Goal: Information Seeking & Learning: Learn about a topic

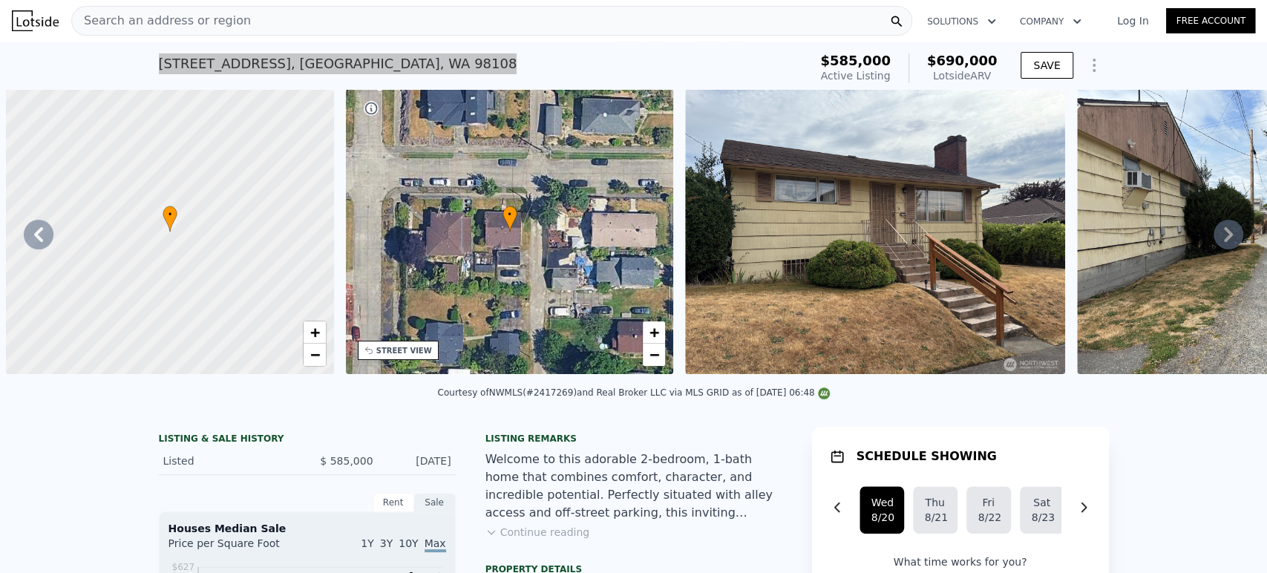
scroll to position [0, 679]
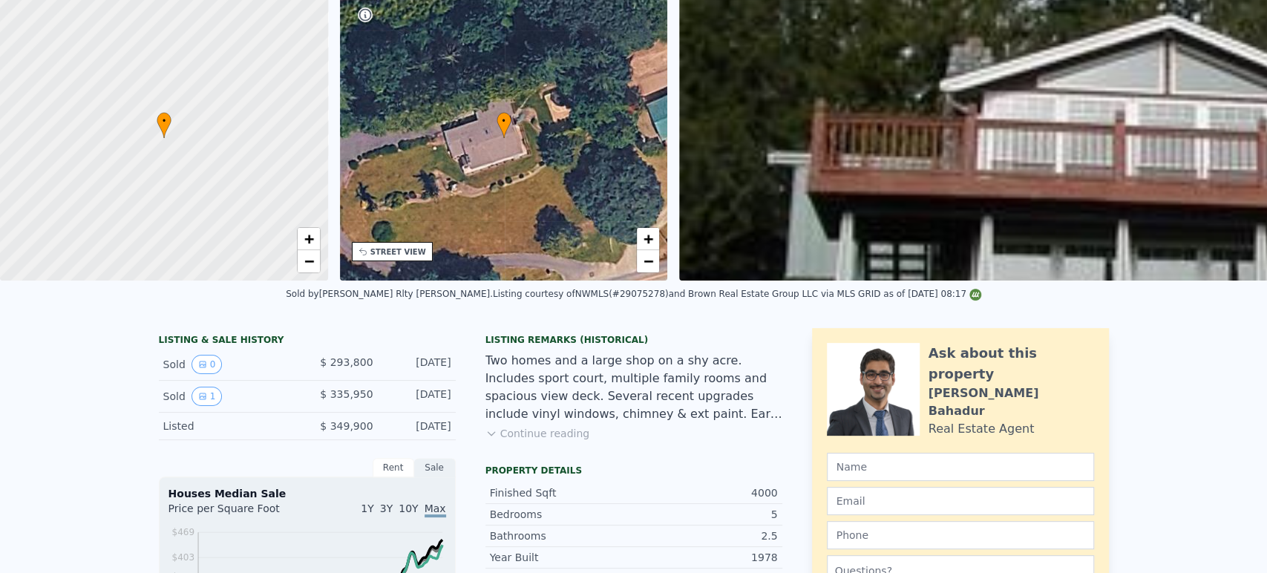
scroll to position [5, 0]
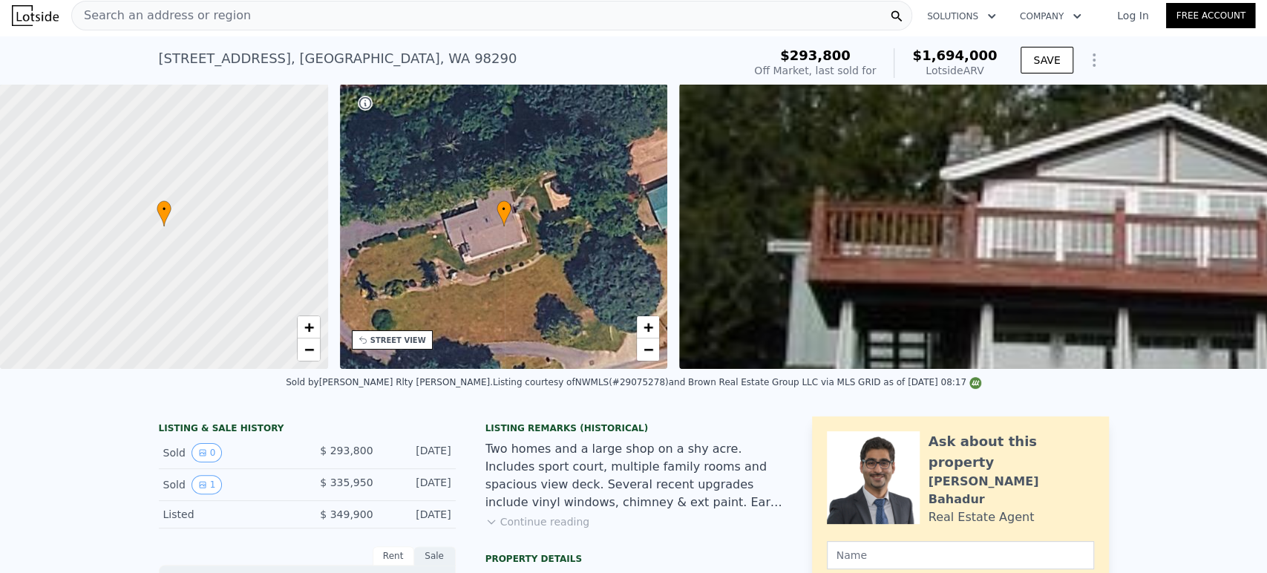
click at [331, 7] on div "Search an address or region" at bounding box center [491, 16] width 841 height 30
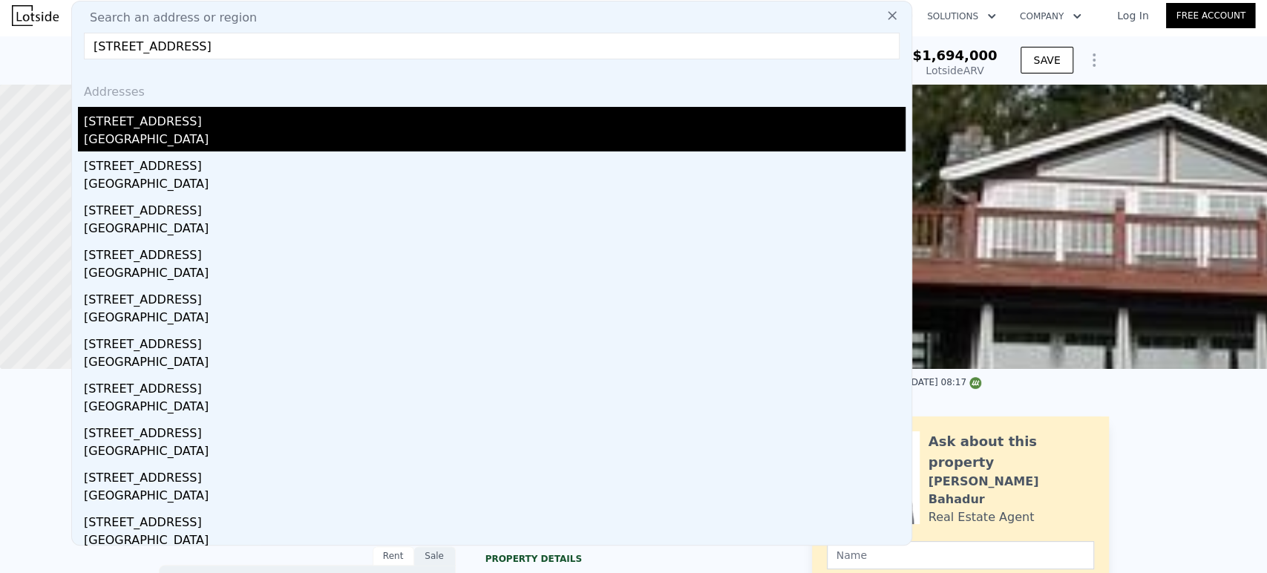
type input "[STREET_ADDRESS]"
click at [238, 122] on div "[STREET_ADDRESS]" at bounding box center [495, 119] width 822 height 24
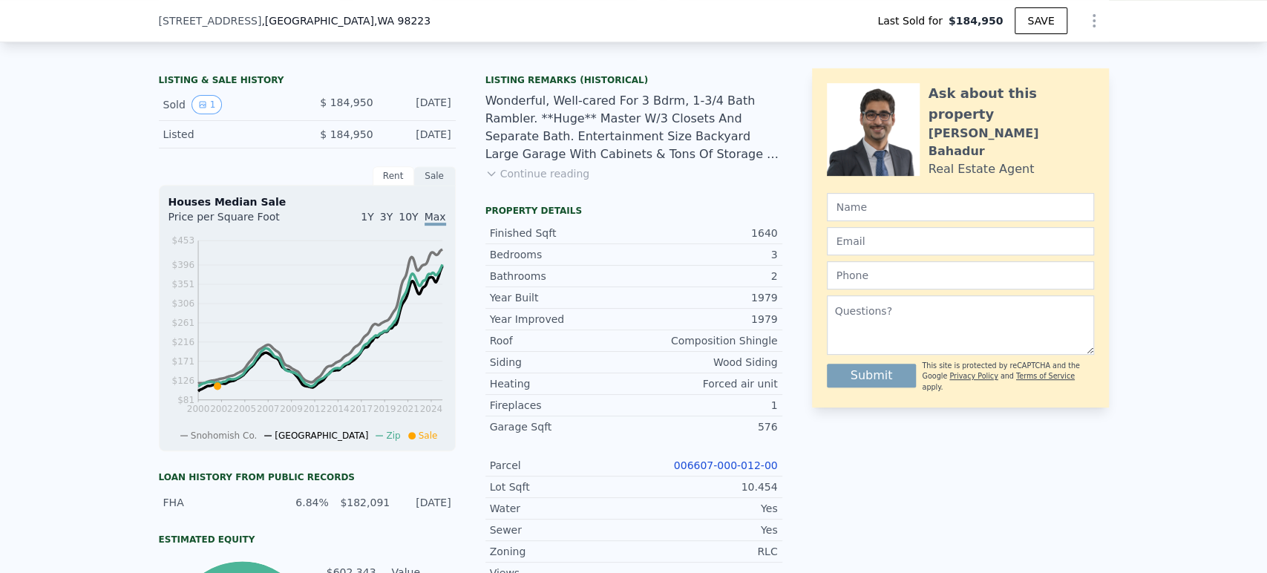
scroll to position [577, 0]
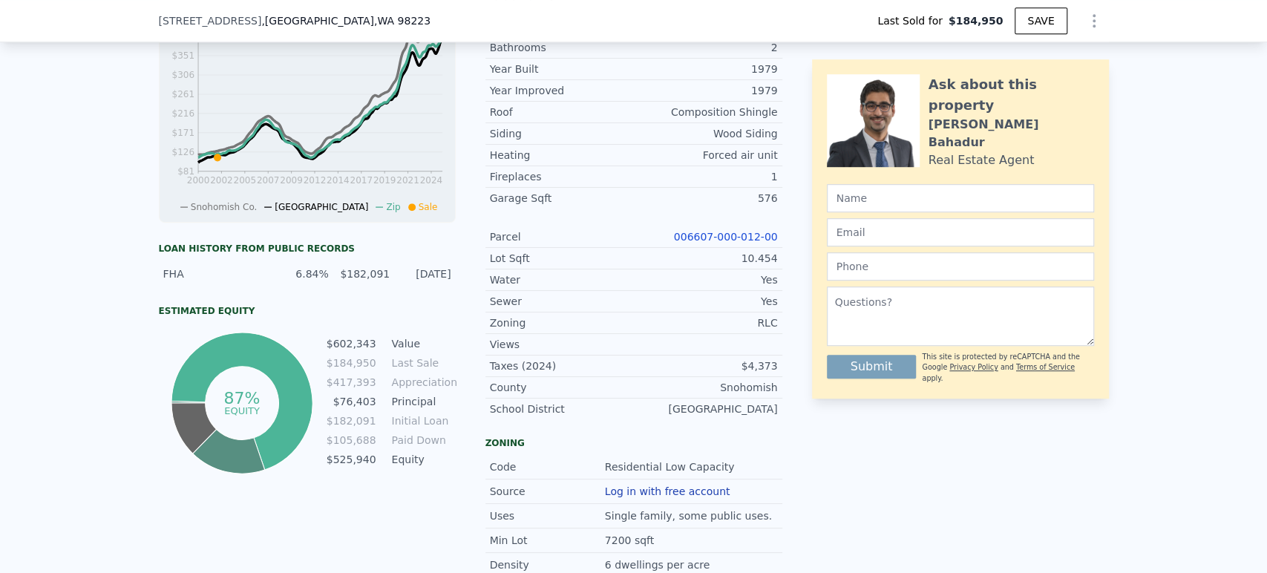
click at [749, 243] on link "006607-000-012-00" at bounding box center [726, 237] width 104 height 12
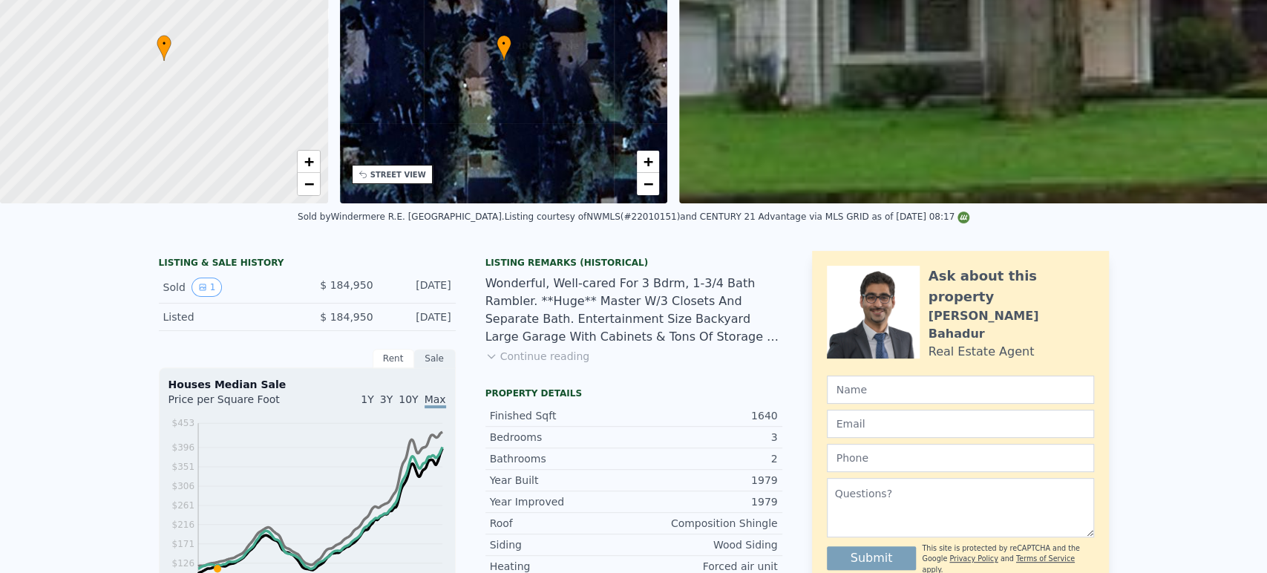
scroll to position [0, 0]
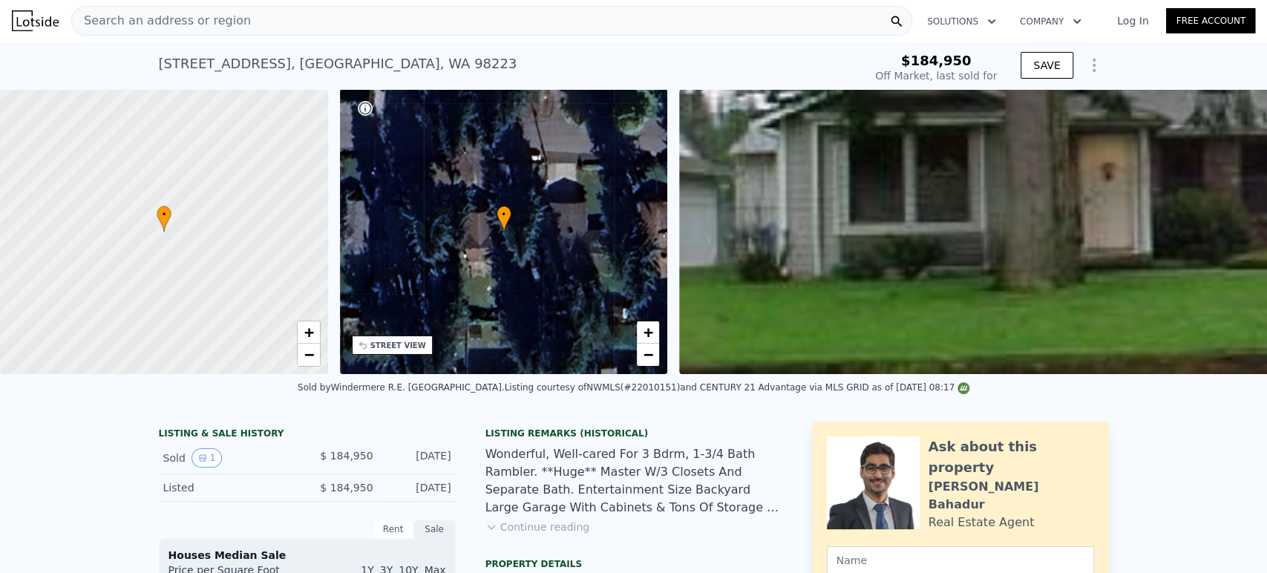
click at [416, 26] on div "Search an address or region" at bounding box center [491, 21] width 841 height 30
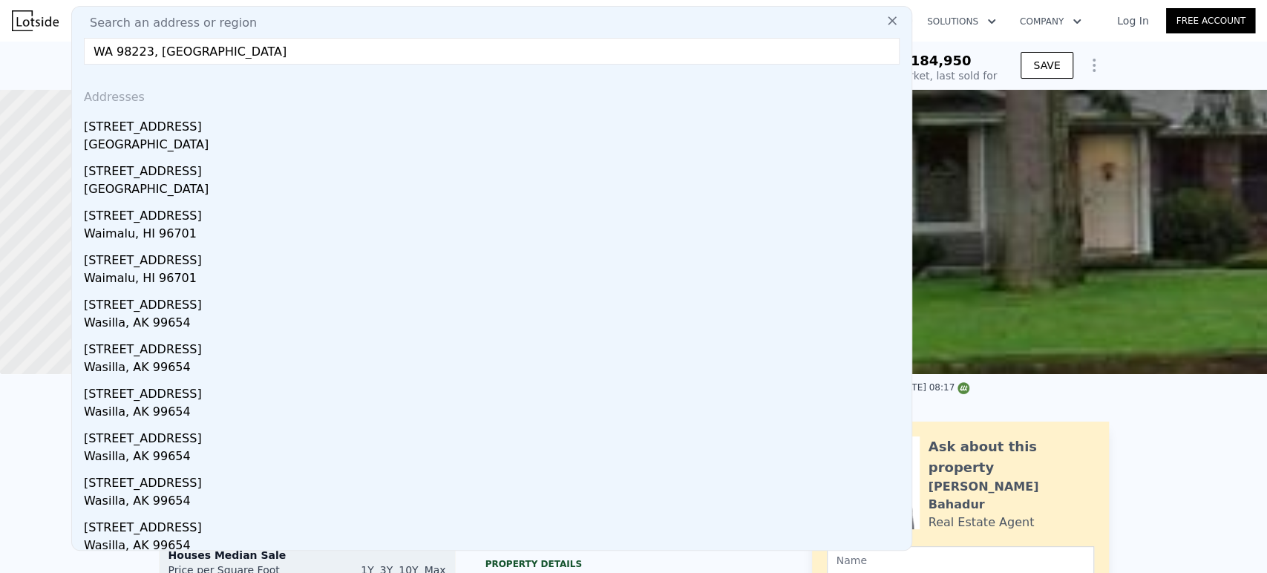
click at [408, 51] on input "WA 98223, [GEOGRAPHIC_DATA]" at bounding box center [492, 51] width 816 height 27
paste input "[STREET_ADDRESS][PERSON_NAME],"
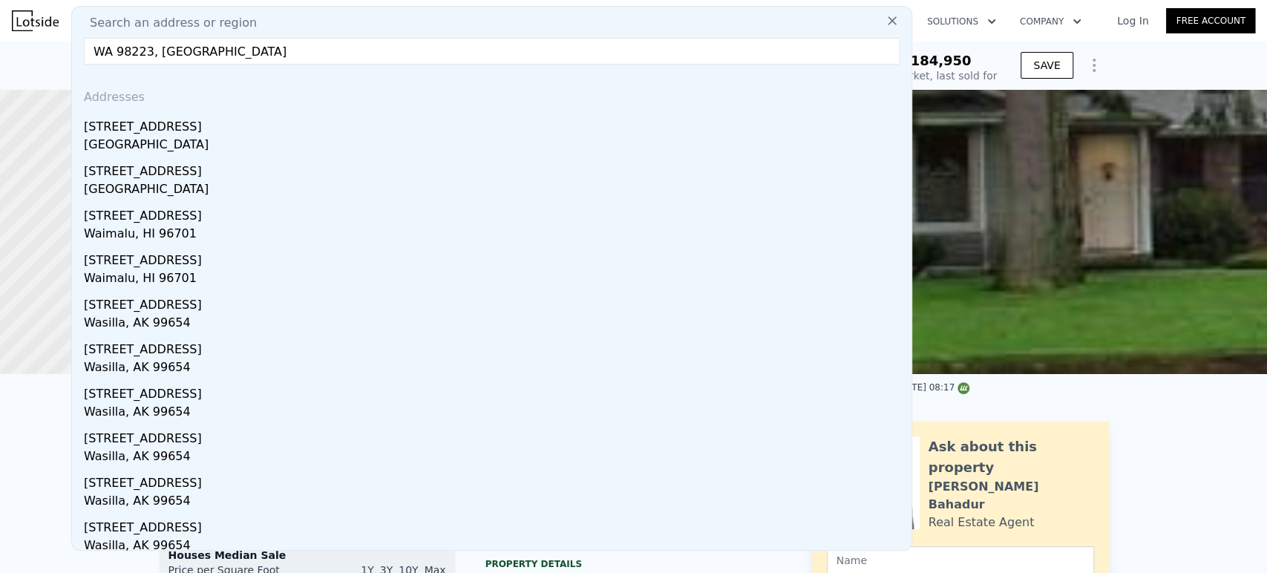
type input "[STREET_ADDRESS][PERSON_NAME]"
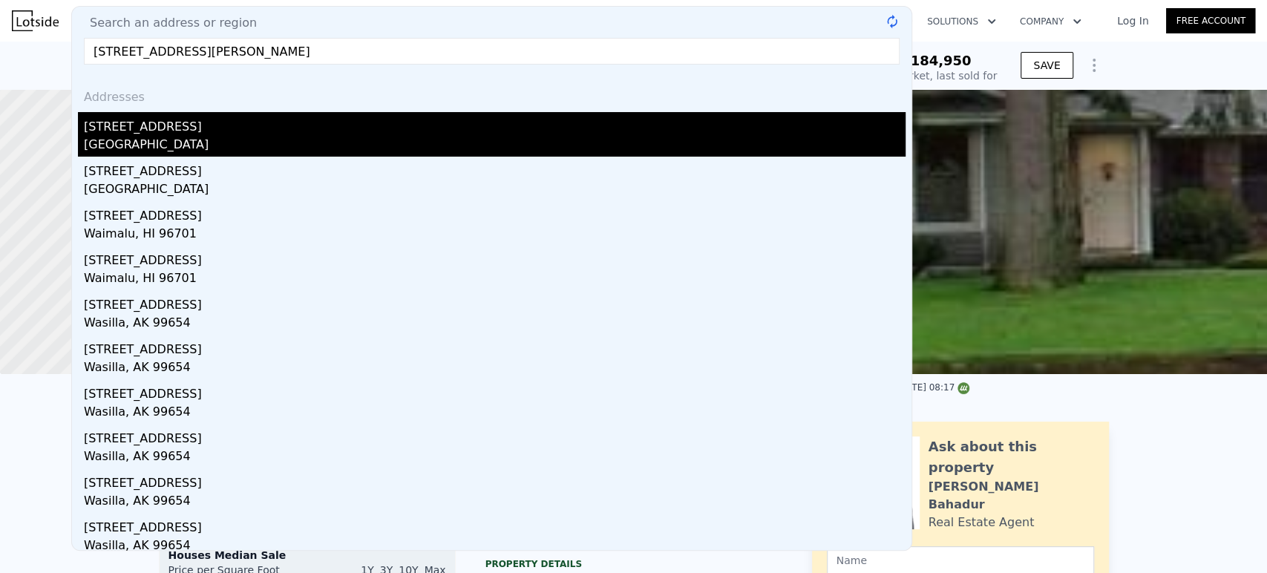
type input "$ 696,000"
type input "$ 445,840"
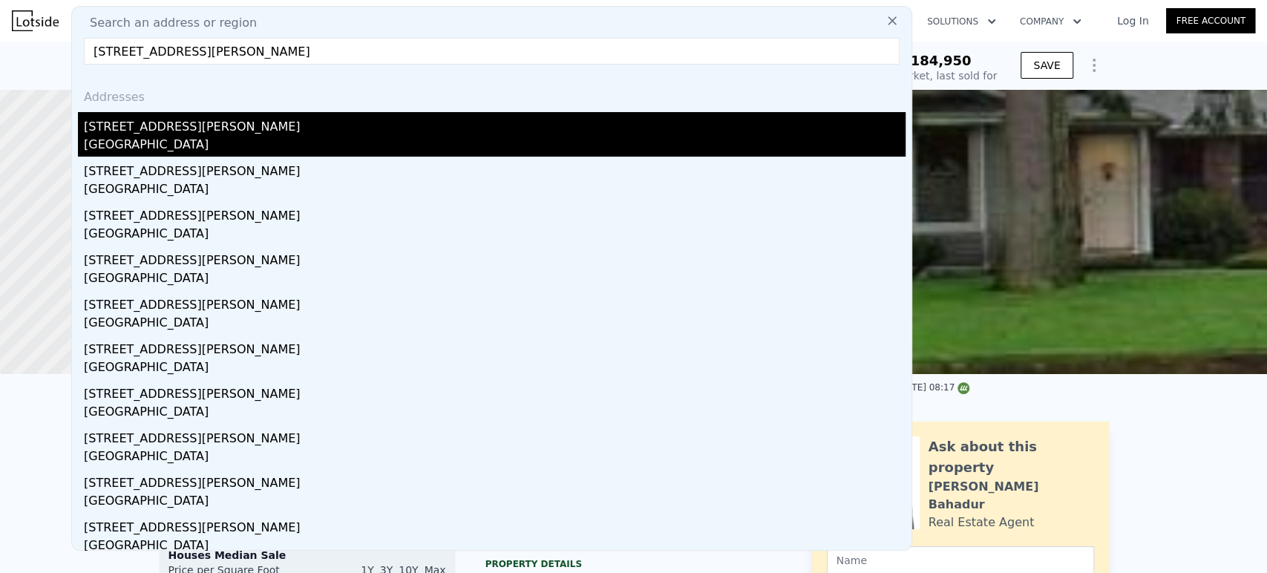
type input "[STREET_ADDRESS][PERSON_NAME]"
click at [301, 140] on div "[GEOGRAPHIC_DATA]" at bounding box center [495, 146] width 822 height 21
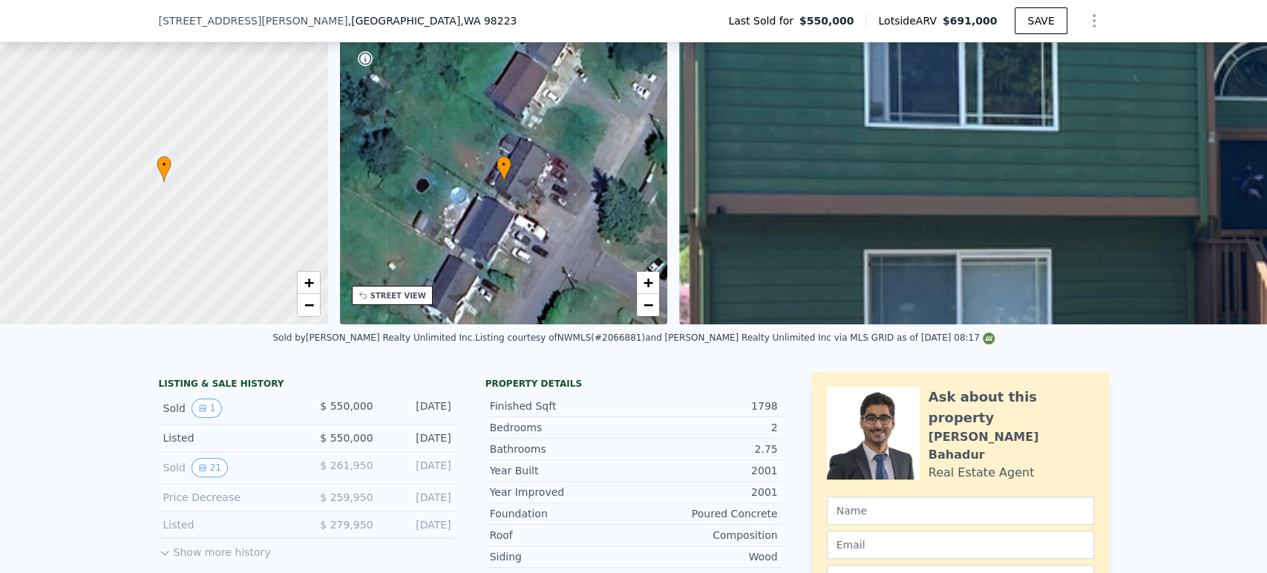
scroll to position [324, 0]
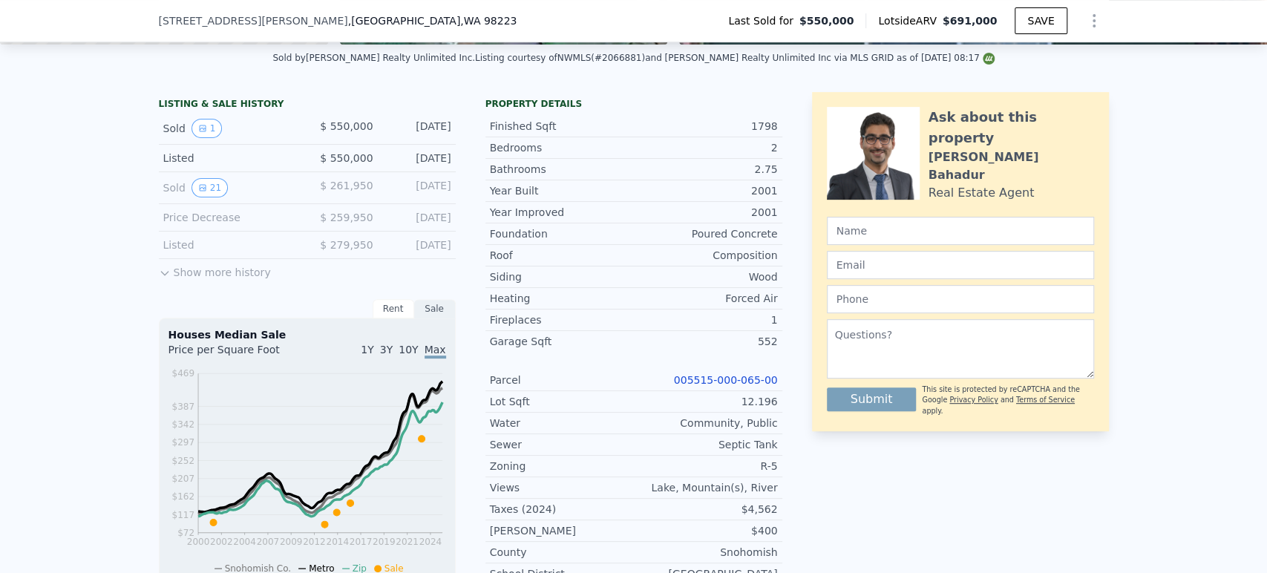
click at [688, 386] on link "005515-000-065-00" at bounding box center [726, 380] width 104 height 12
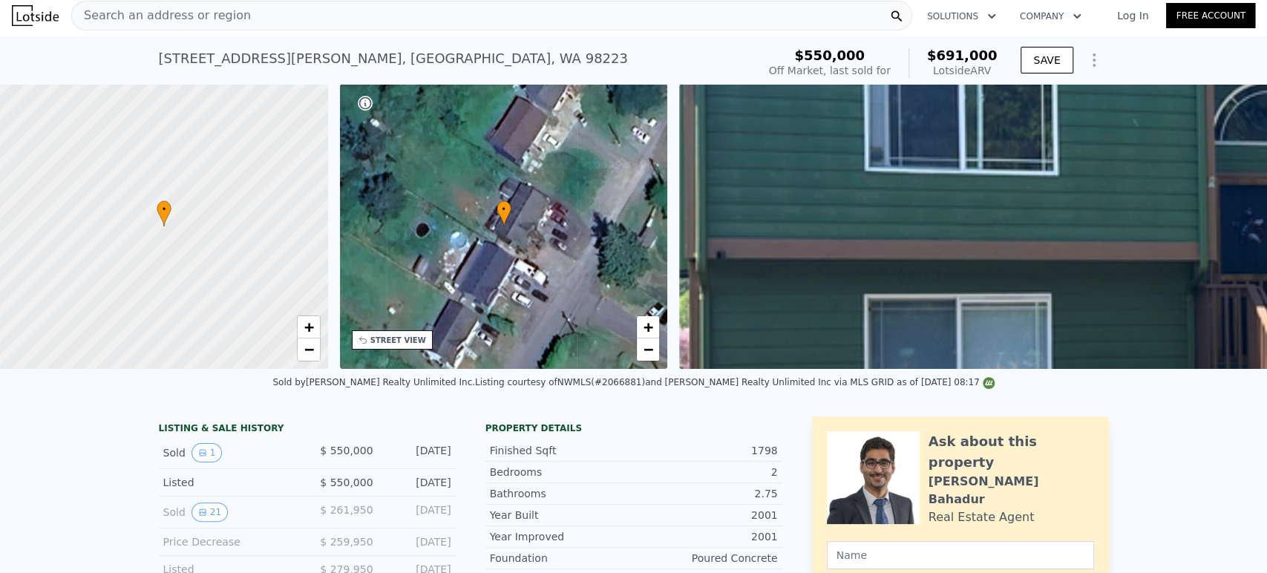
scroll to position [0, 0]
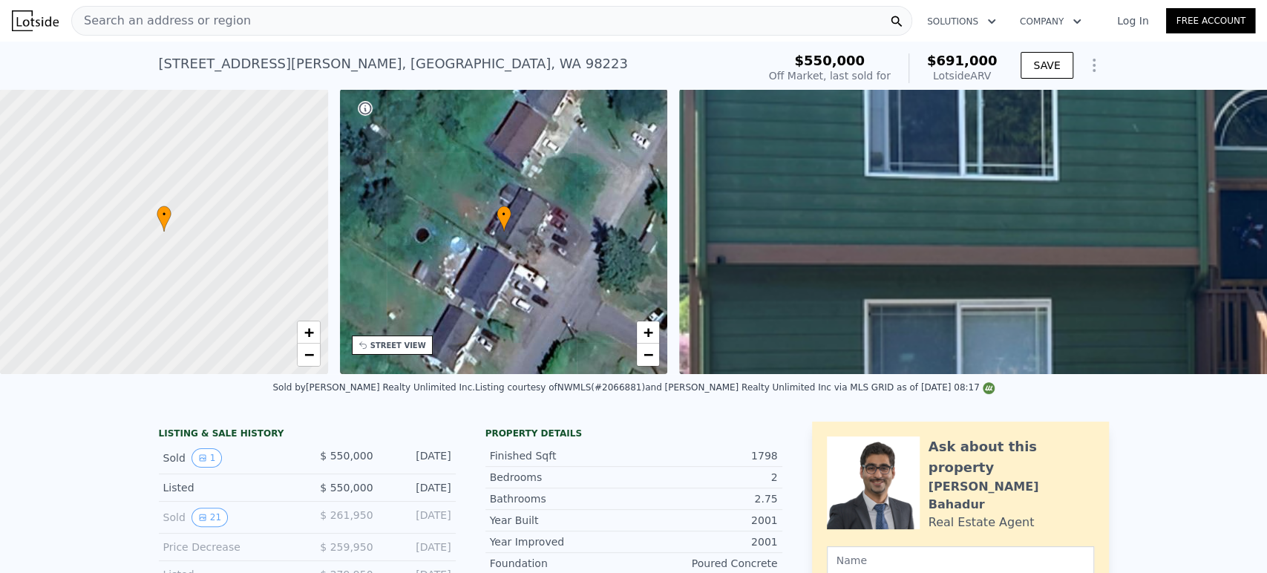
click at [459, 20] on div "Search an address or region" at bounding box center [491, 21] width 841 height 30
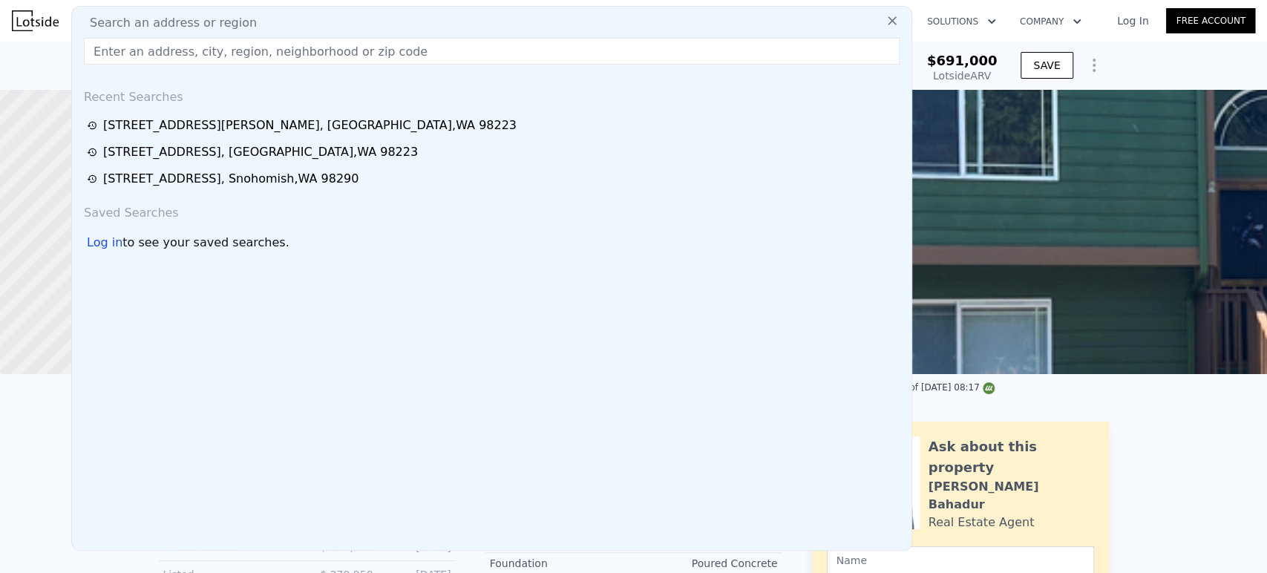
click at [459, 19] on div "Search an address or region" at bounding box center [492, 23] width 828 height 18
drag, startPoint x: 452, startPoint y: 35, endPoint x: 452, endPoint y: 44, distance: 8.9
click at [452, 36] on div "Search an address or region Recent Searches [STREET_ADDRESS] [STREET_ADDRESS] […" at bounding box center [491, 278] width 841 height 545
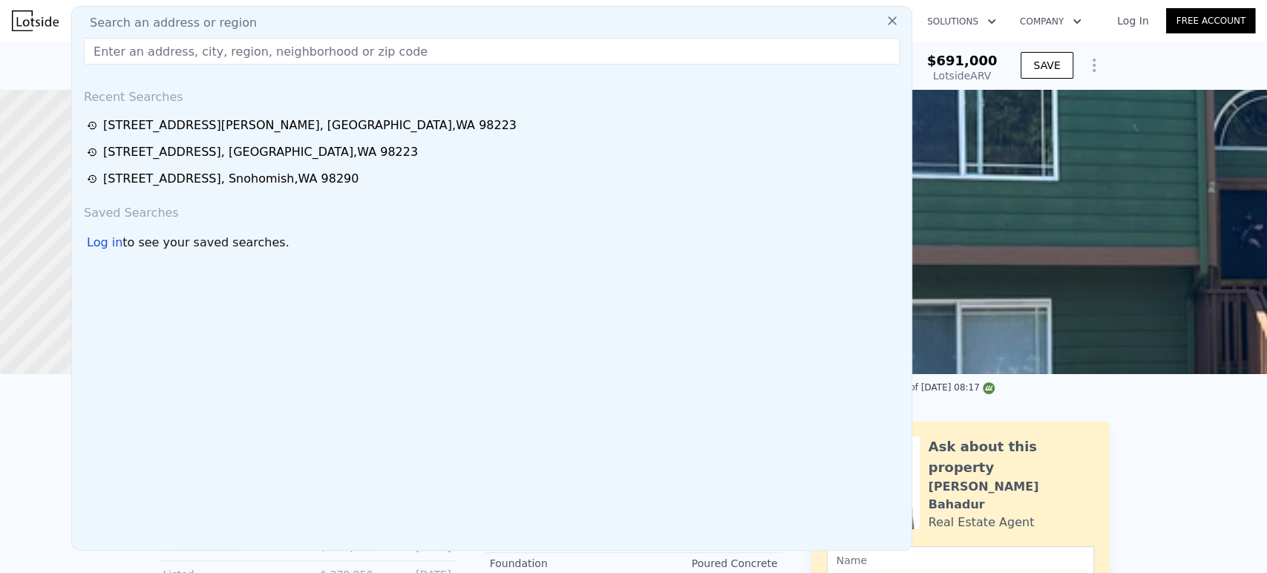
click at [452, 44] on input "text" at bounding box center [492, 51] width 816 height 27
paste input "[STREET_ADDRESS]"
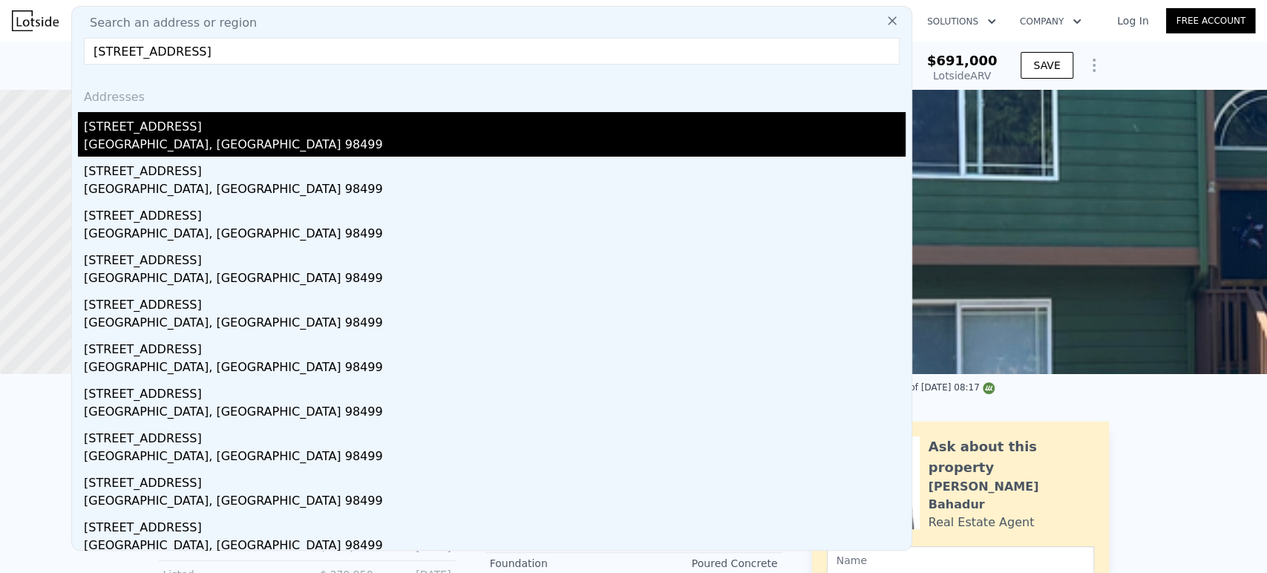
type input "[STREET_ADDRESS]"
click at [226, 125] on div "[STREET_ADDRESS]" at bounding box center [495, 124] width 822 height 24
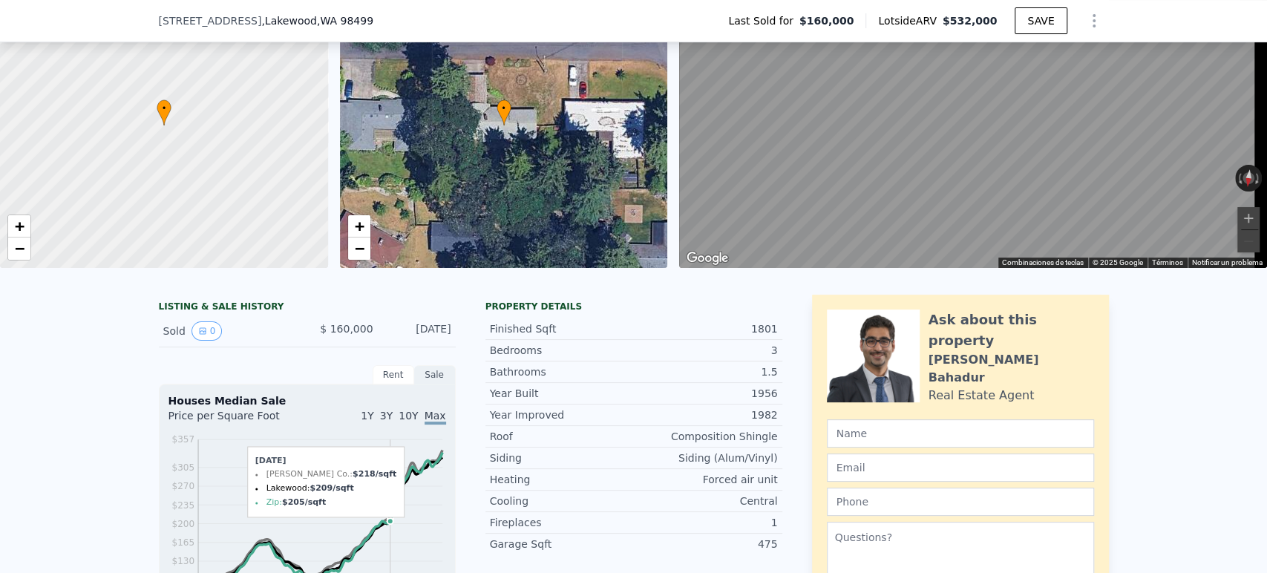
scroll to position [494, 0]
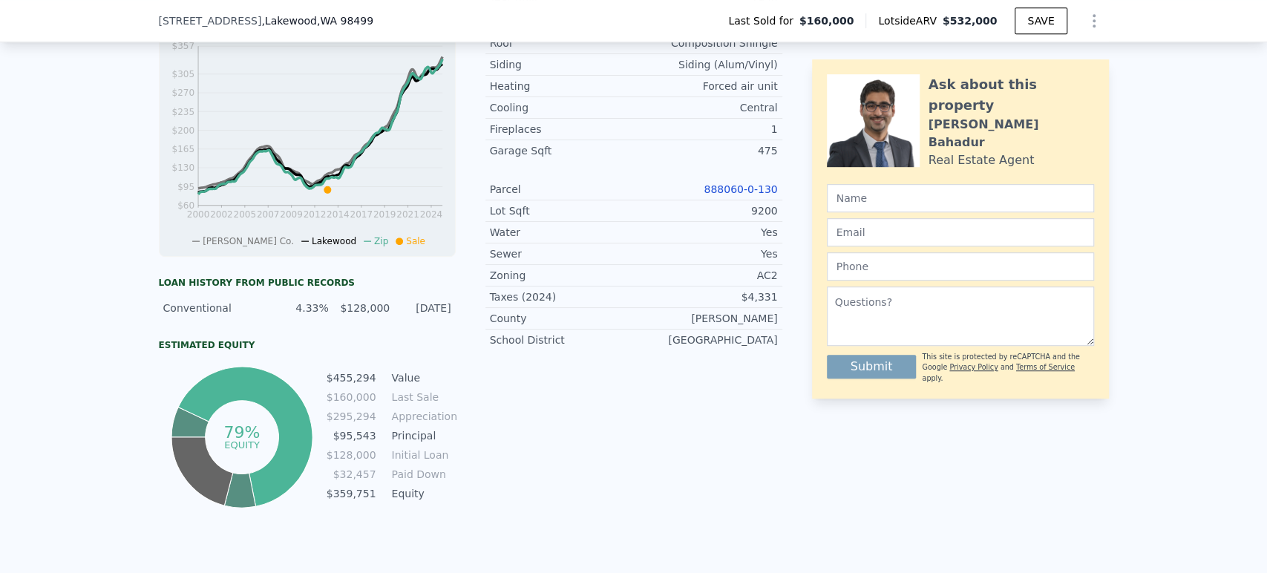
click at [736, 195] on link "888060-0-130" at bounding box center [740, 189] width 73 height 12
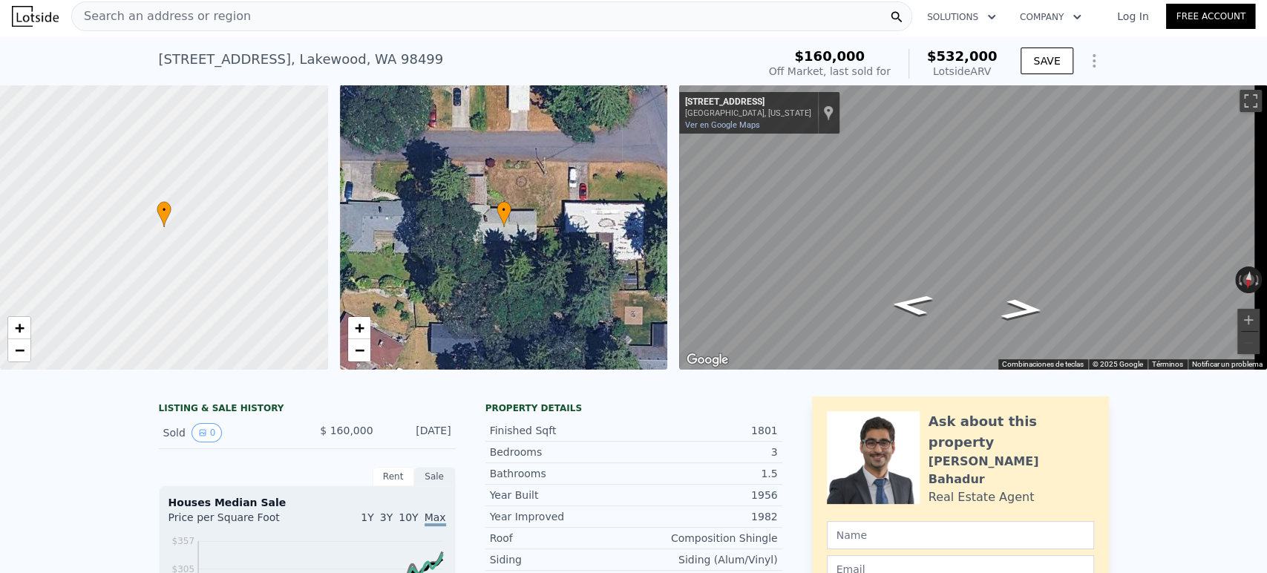
scroll to position [0, 0]
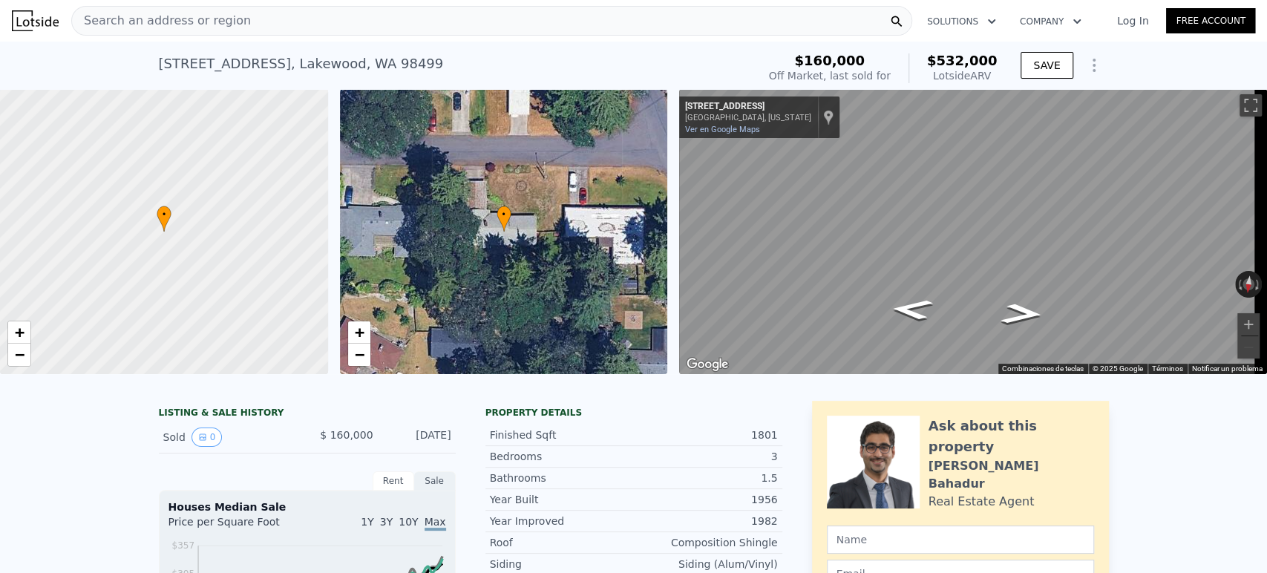
click at [367, 24] on div "Search an address or region" at bounding box center [491, 21] width 841 height 30
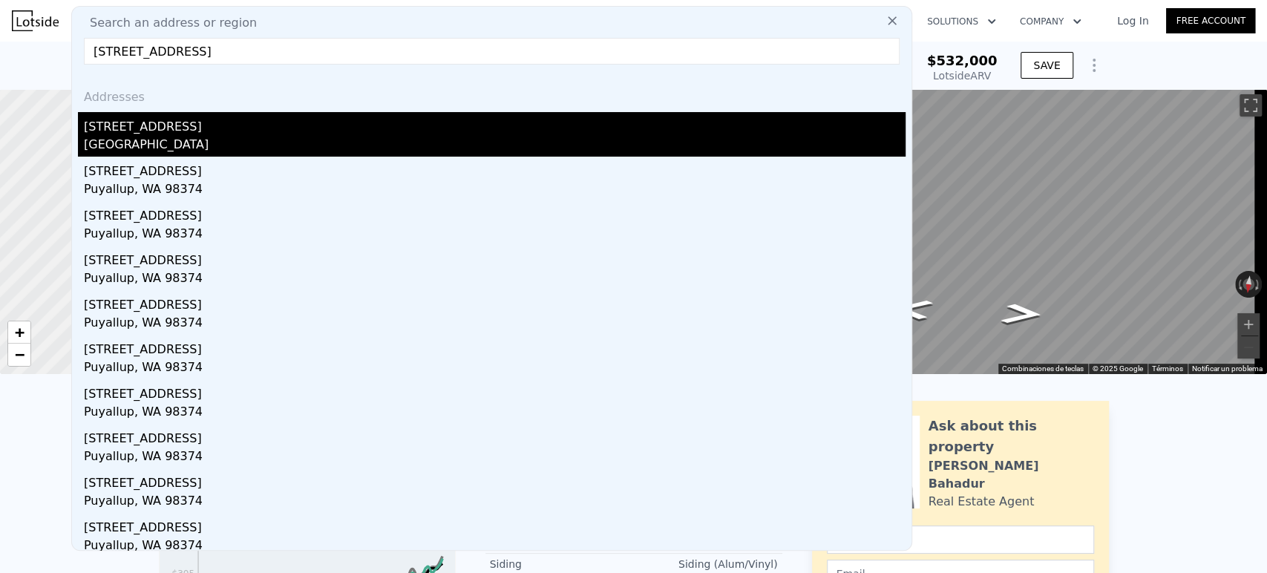
type input "[STREET_ADDRESS]"
click at [249, 117] on div "[STREET_ADDRESS]" at bounding box center [495, 124] width 822 height 24
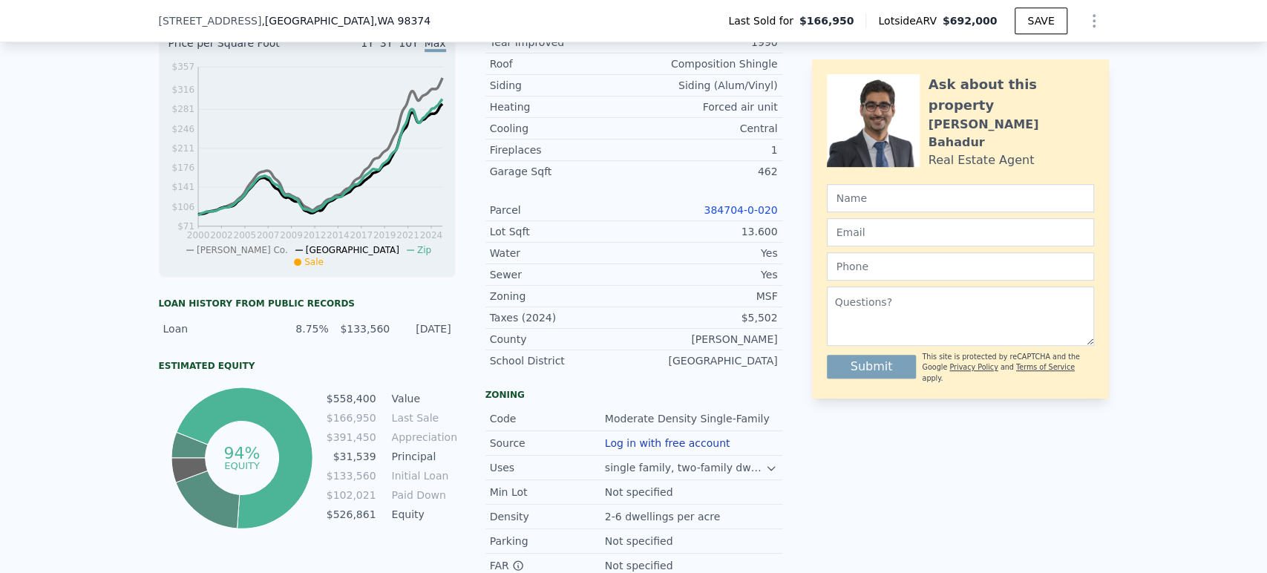
scroll to position [489, 0]
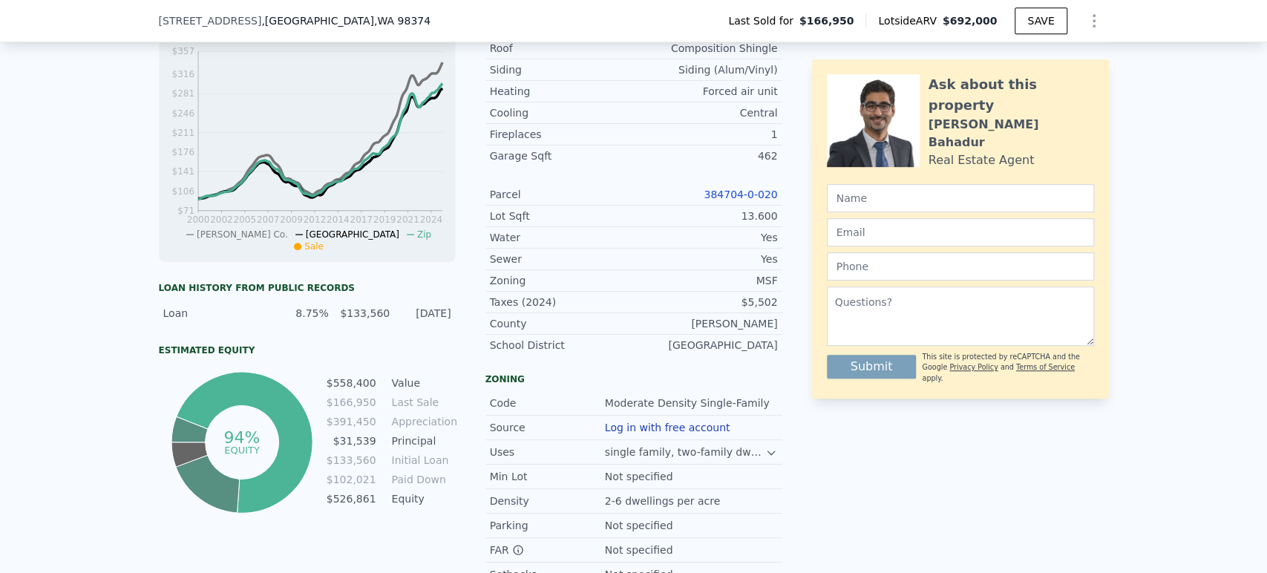
click at [747, 200] on link "384704-0-020" at bounding box center [740, 195] width 73 height 12
